Goal: Find specific page/section: Find specific page/section

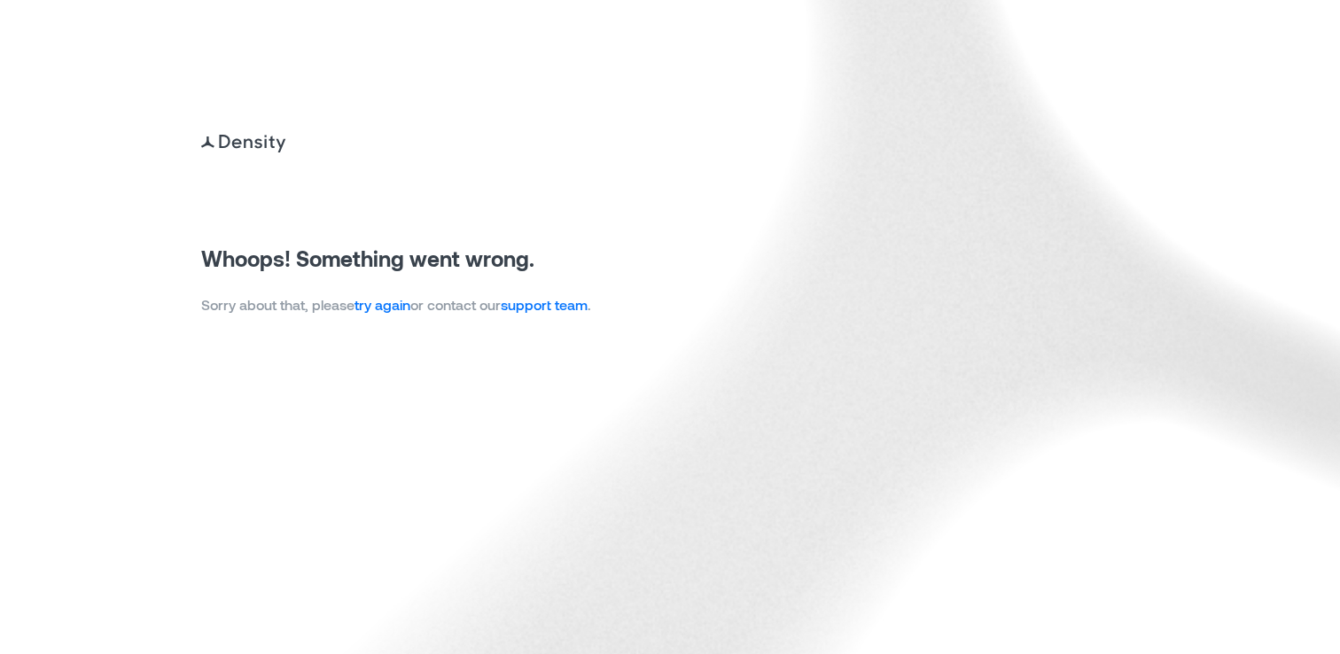
click at [375, 307] on link "try again" at bounding box center [383, 304] width 56 height 17
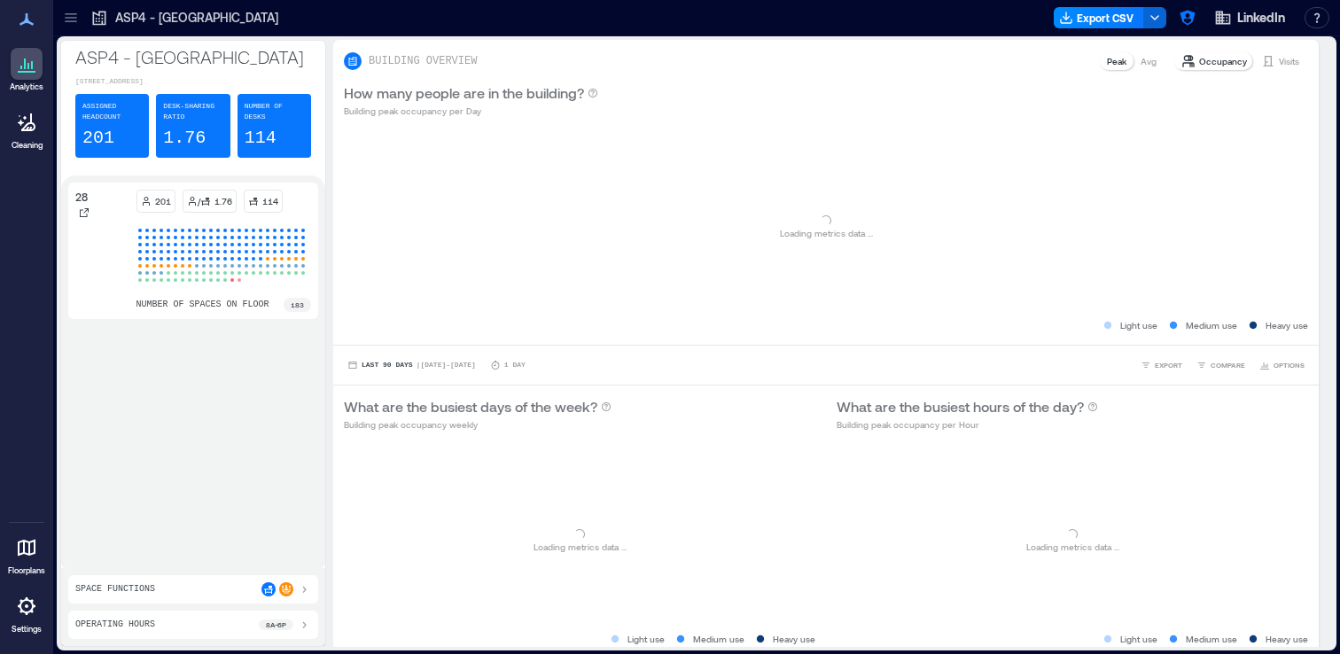
click at [68, 21] on icon at bounding box center [71, 21] width 12 height 2
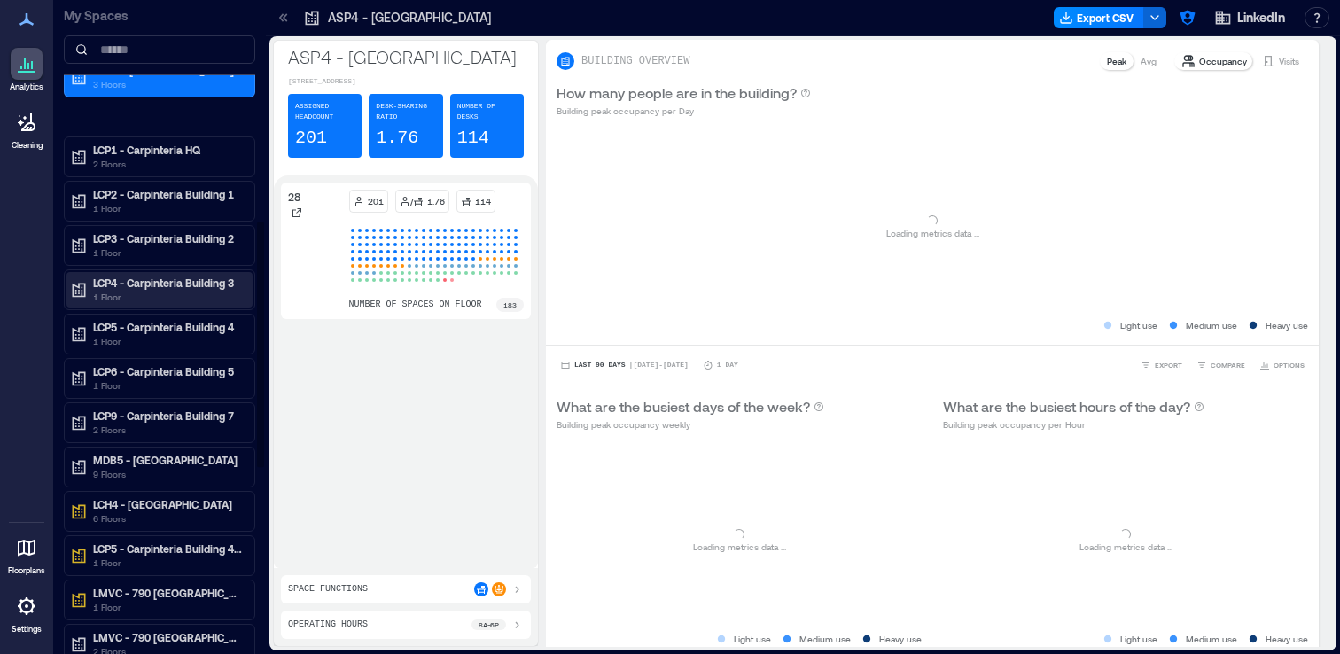
scroll to position [587, 0]
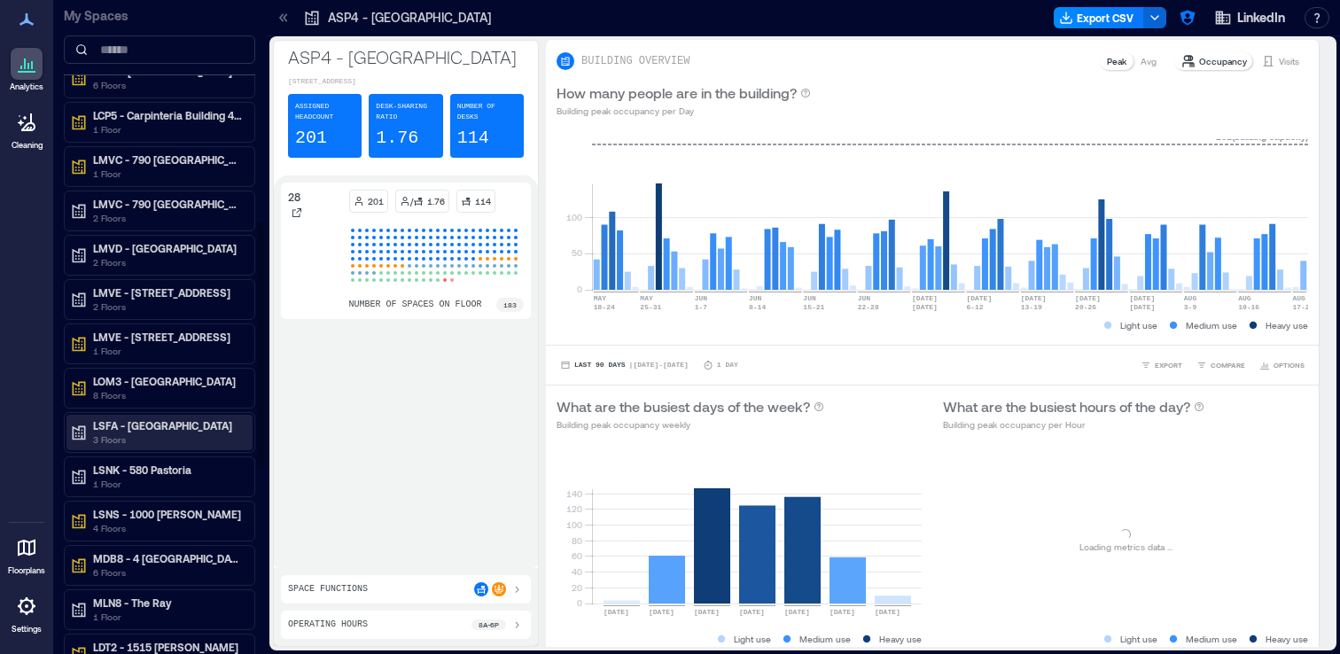
click at [169, 438] on p "3 Floors" at bounding box center [167, 440] width 149 height 14
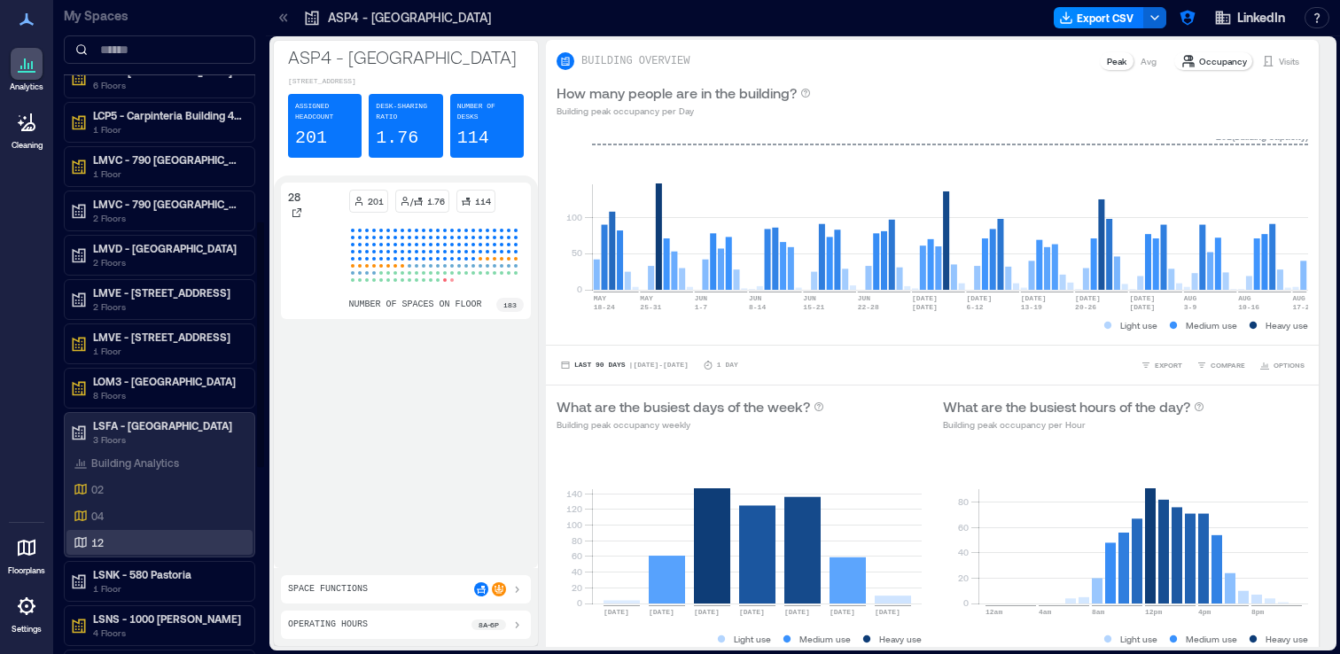
click at [167, 545] on div "12" at bounding box center [156, 543] width 172 height 18
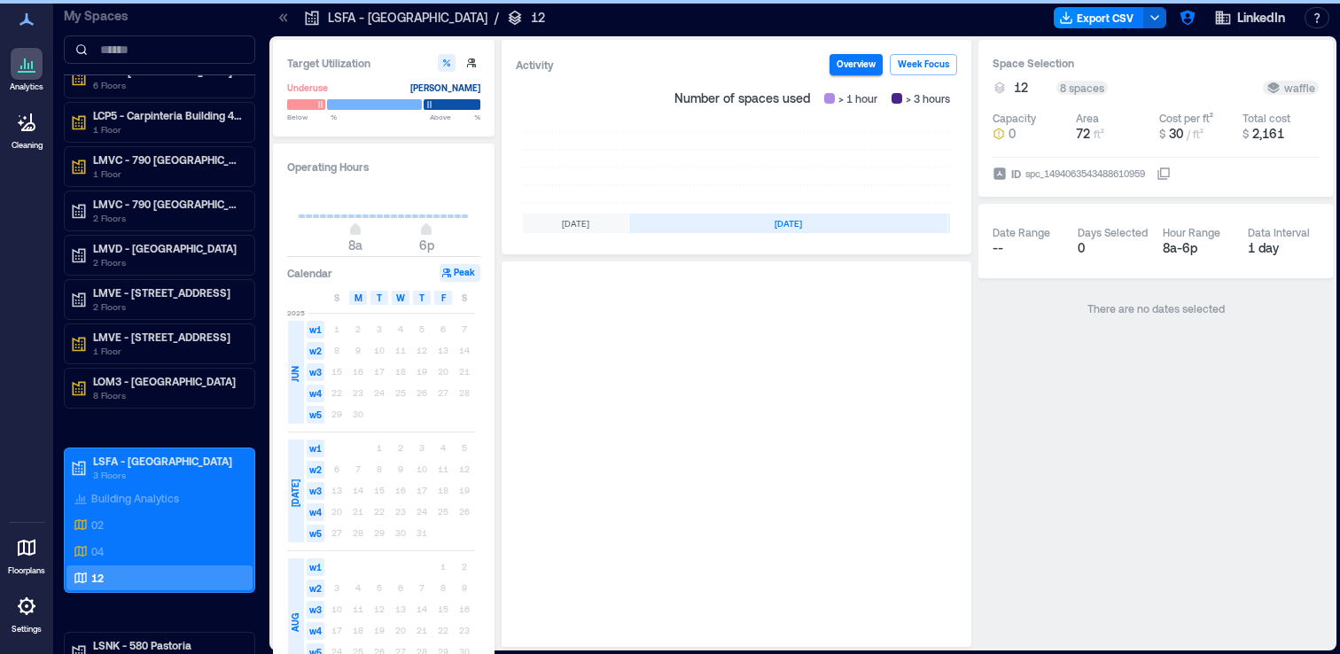
scroll to position [0, 530]
